Goal: Task Accomplishment & Management: Manage account settings

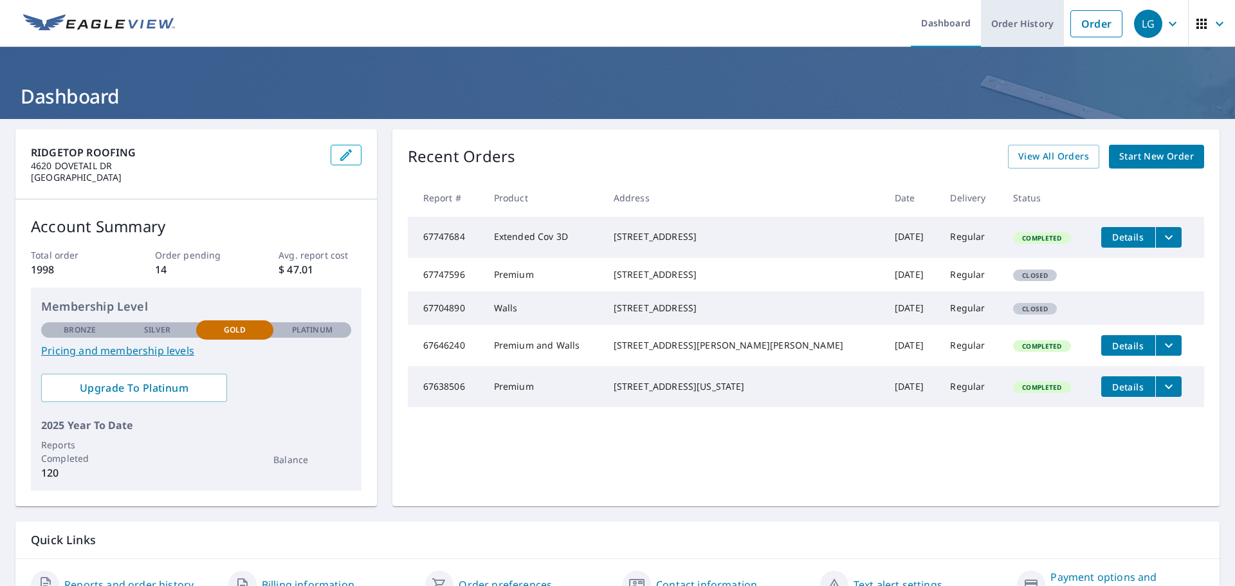
click at [1019, 40] on link "Order History" at bounding box center [1022, 23] width 83 height 47
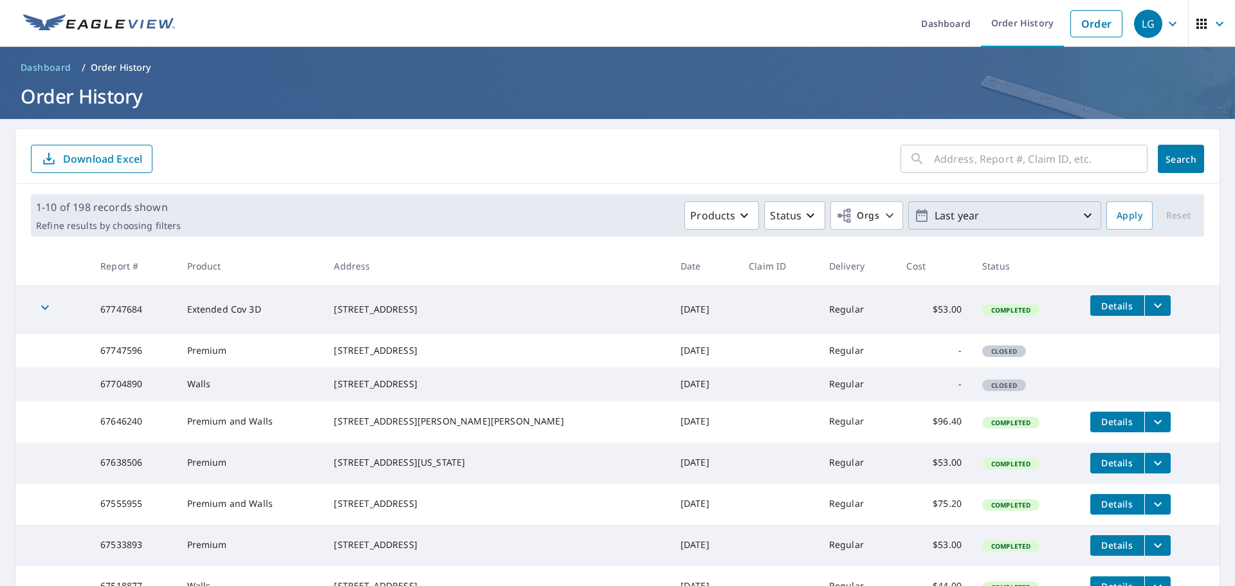
click at [1058, 224] on p "Last year" at bounding box center [1004, 216] width 150 height 23
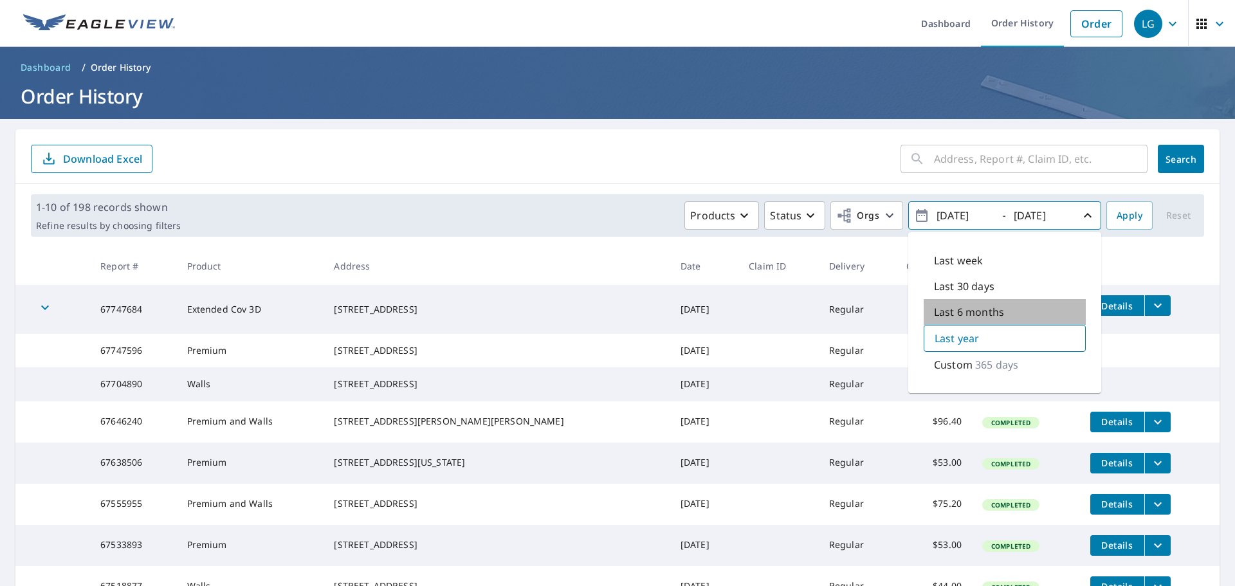
click at [978, 310] on p "Last 6 months" at bounding box center [969, 311] width 70 height 15
type input "[DATE]"
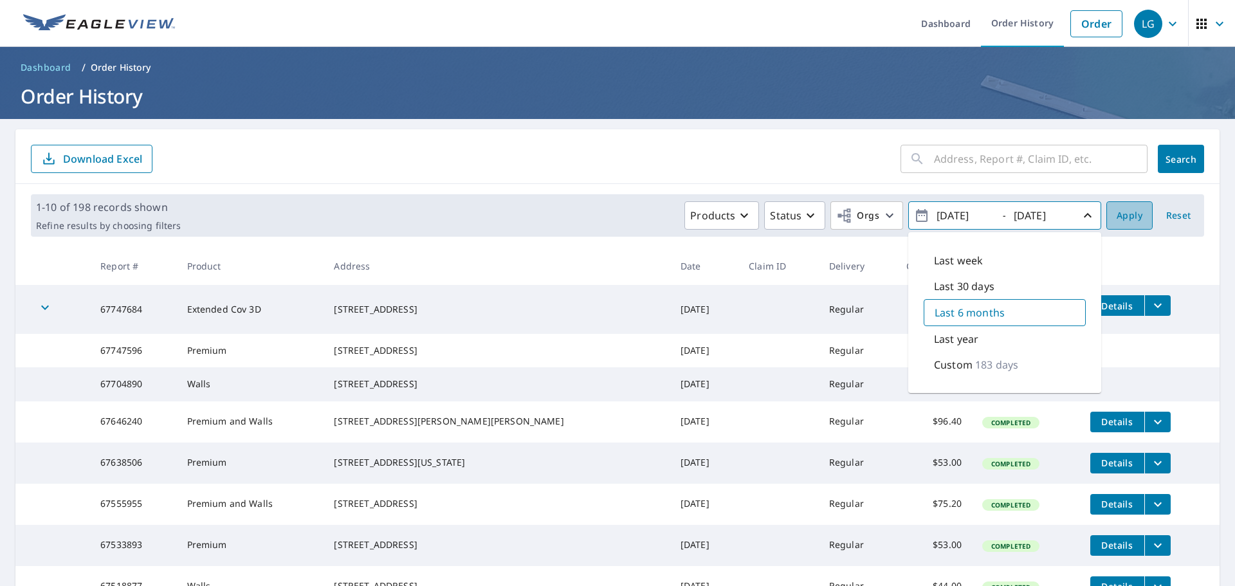
click at [1129, 221] on span "Apply" at bounding box center [1129, 216] width 26 height 16
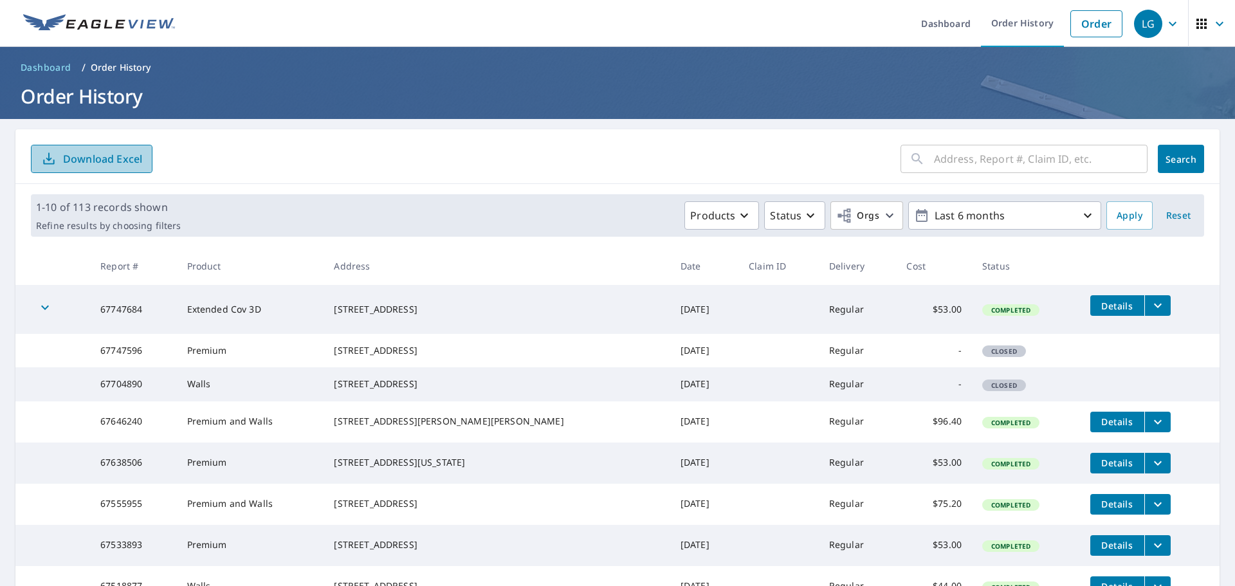
click at [109, 162] on p "Download Excel" at bounding box center [102, 159] width 79 height 14
